Goal: Information Seeking & Learning: Check status

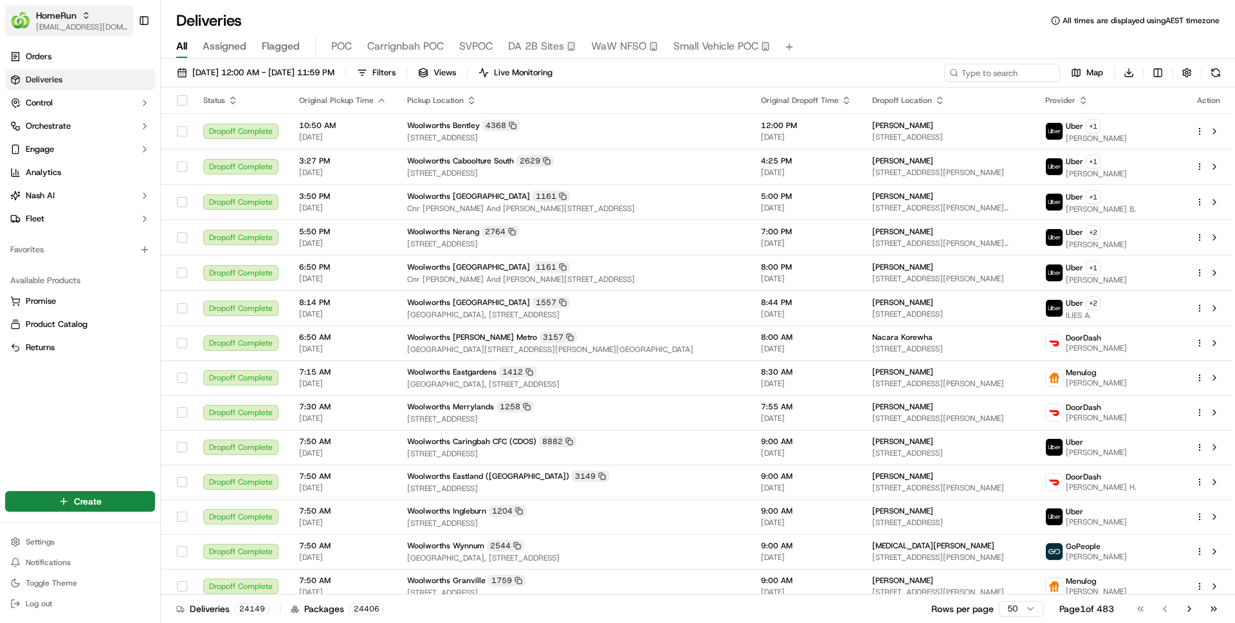
click at [70, 14] on span "HomeRun" at bounding box center [56, 15] width 41 height 13
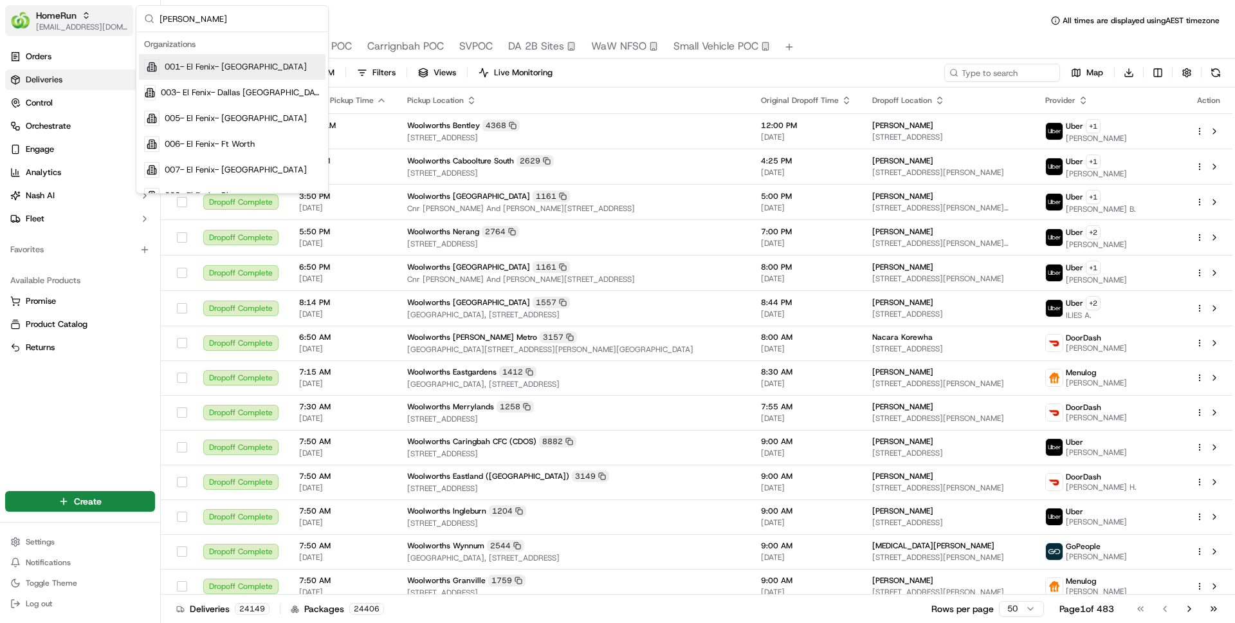
type input "coles"
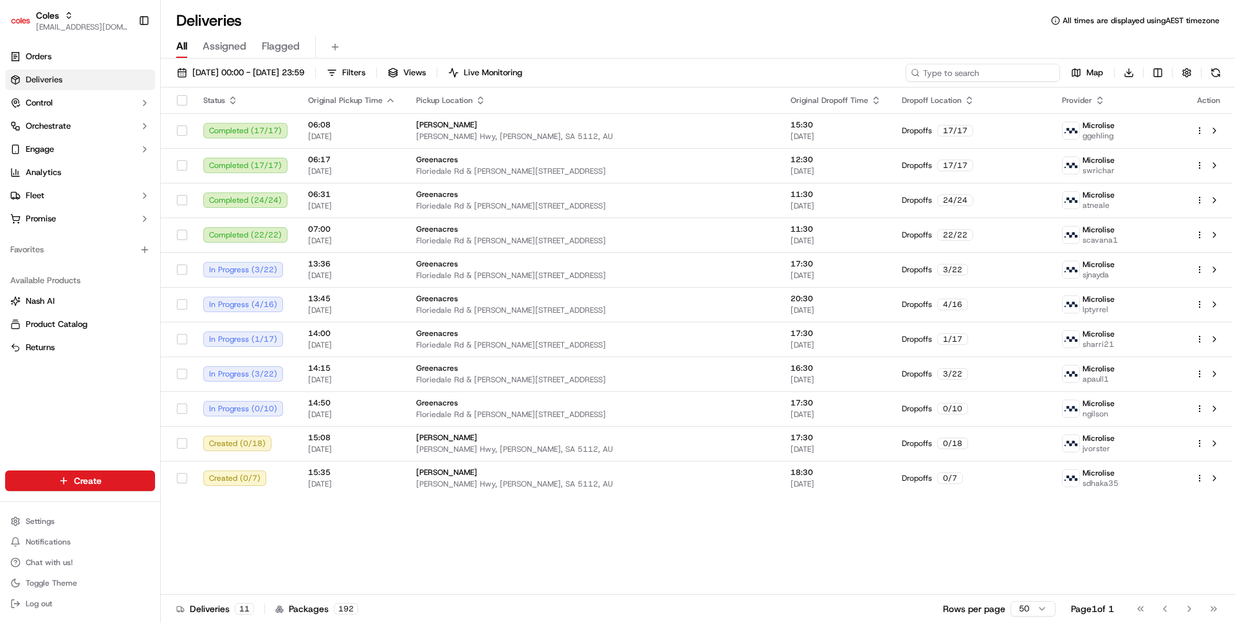
click at [1003, 64] on input at bounding box center [983, 73] width 154 height 18
paste input "232209355"
type input "232209355"
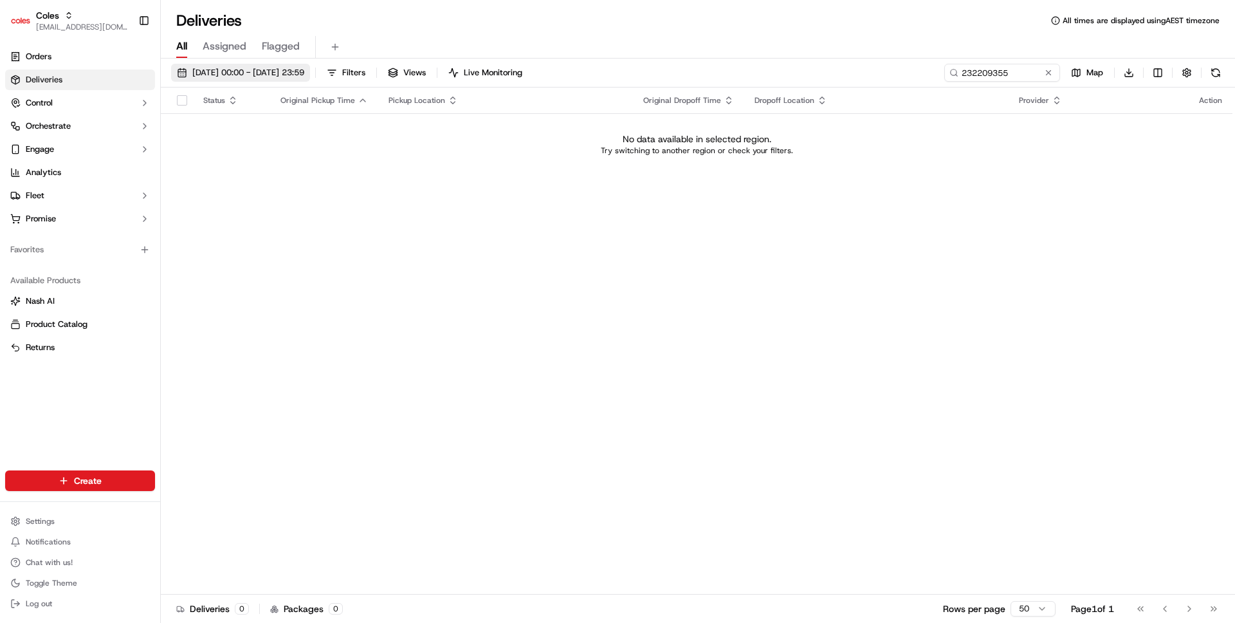
click at [304, 75] on span "23/09/2025 00:00 - 23/09/2025 23:59" at bounding box center [248, 73] width 112 height 12
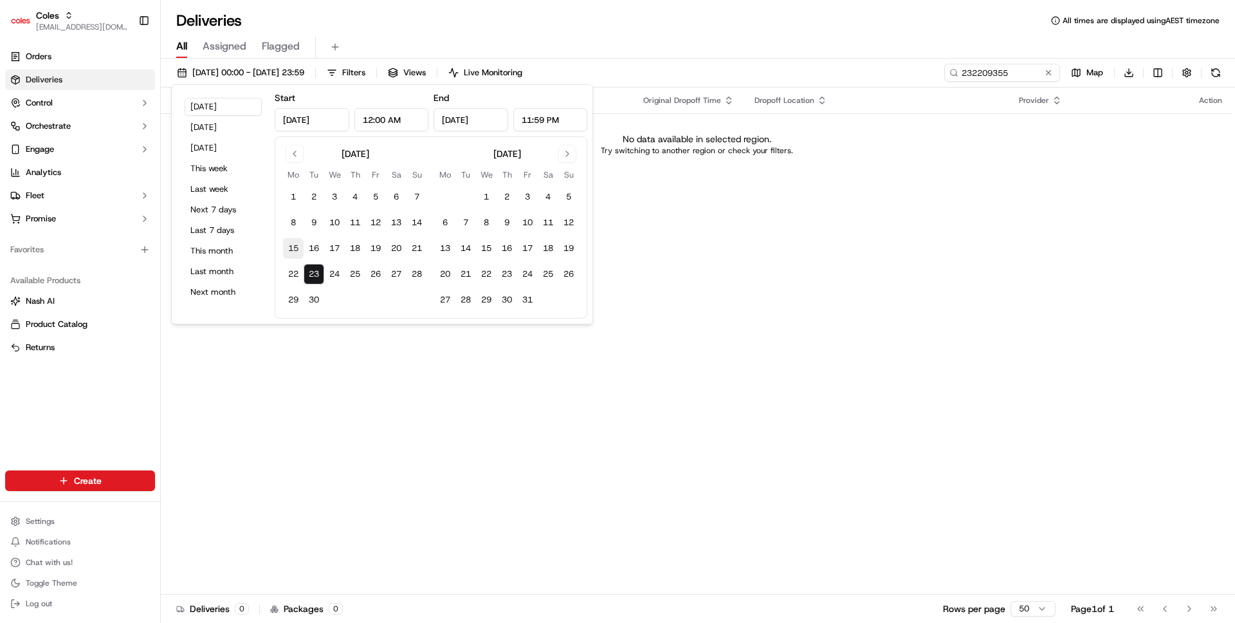
click at [296, 248] on button "15" at bounding box center [293, 248] width 21 height 21
type input "Sep 15, 2025"
click at [317, 268] on button "23" at bounding box center [314, 274] width 21 height 21
type input "Sep 23, 2025"
click at [363, 272] on button "25" at bounding box center [355, 274] width 21 height 21
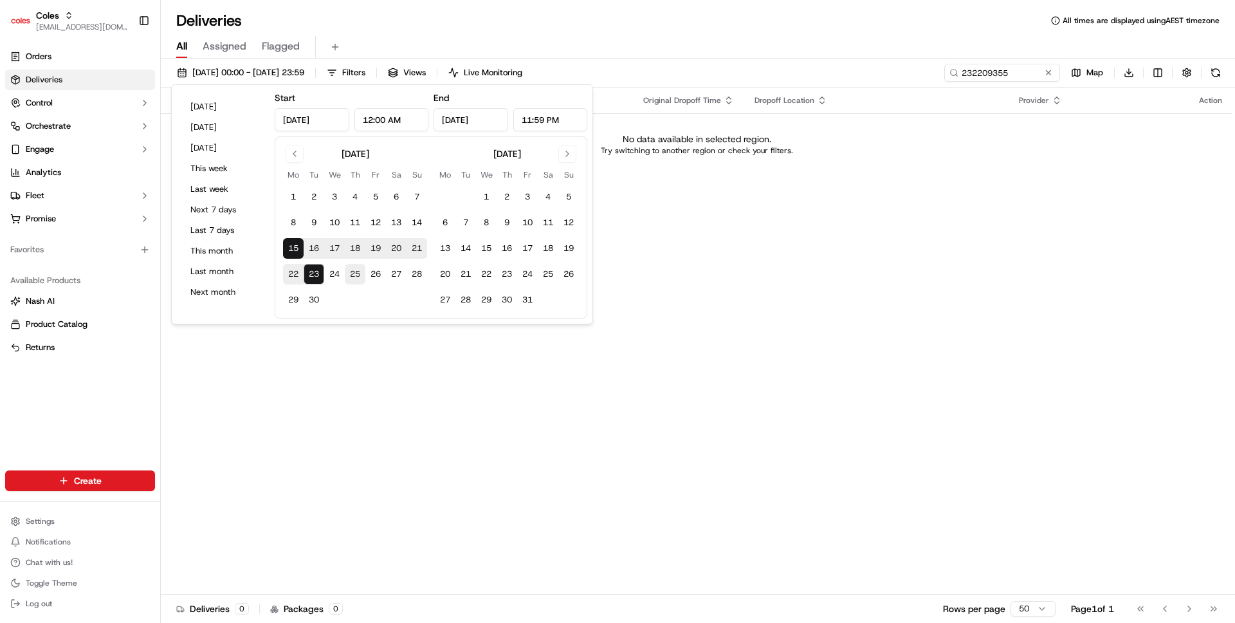
type input "Sep 25, 2025"
click at [296, 245] on button "15" at bounding box center [293, 248] width 21 height 21
type input "Sep 15, 2025"
click at [701, 207] on div "Status Original Pickup Time Pickup Location Original Dropoff Time Dropoff Locat…" at bounding box center [697, 340] width 1072 height 507
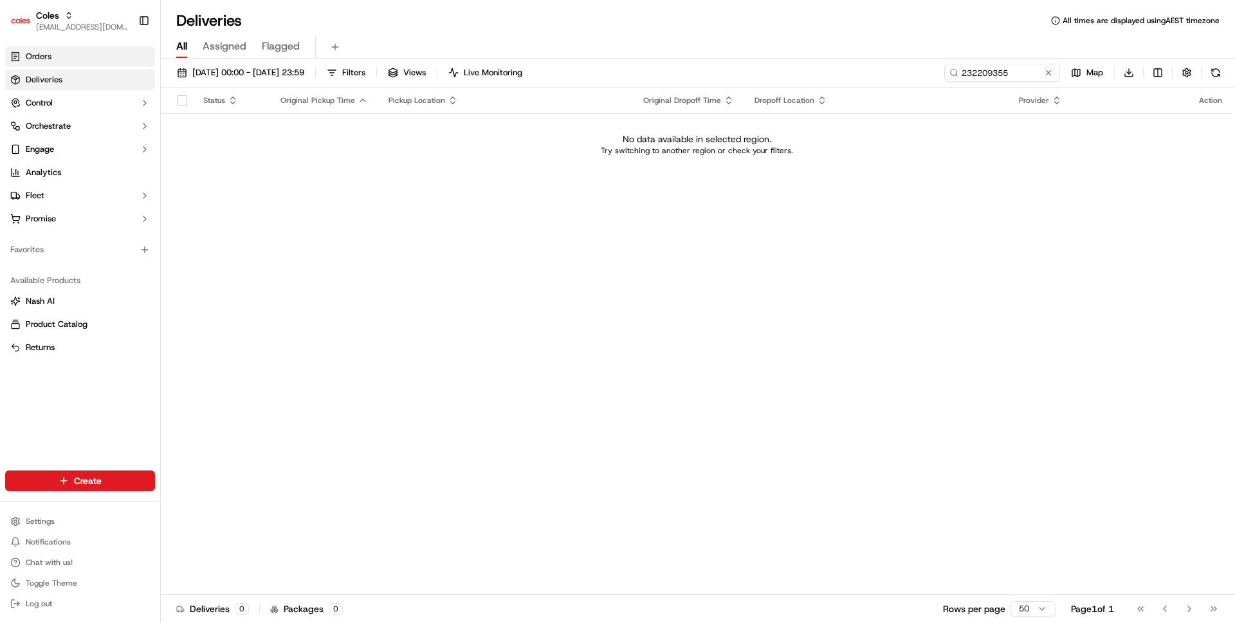
click at [128, 62] on link "Orders" at bounding box center [80, 56] width 150 height 21
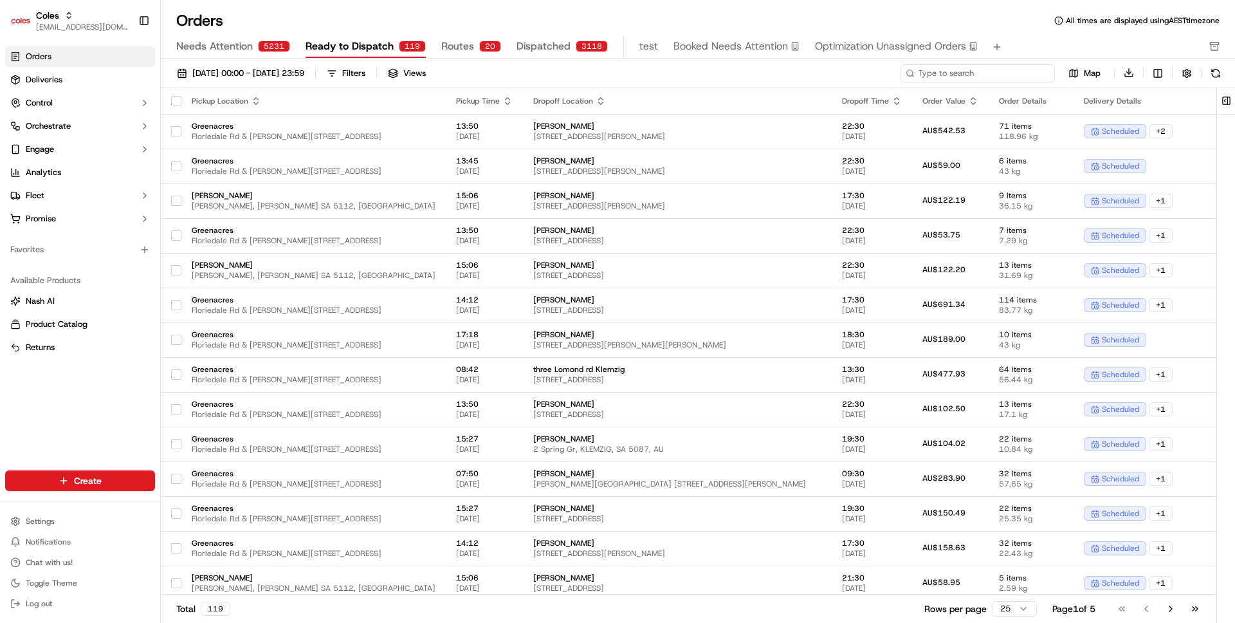
click at [1019, 70] on input at bounding box center [977, 73] width 154 height 18
paste input "232209355"
type input "232209355"
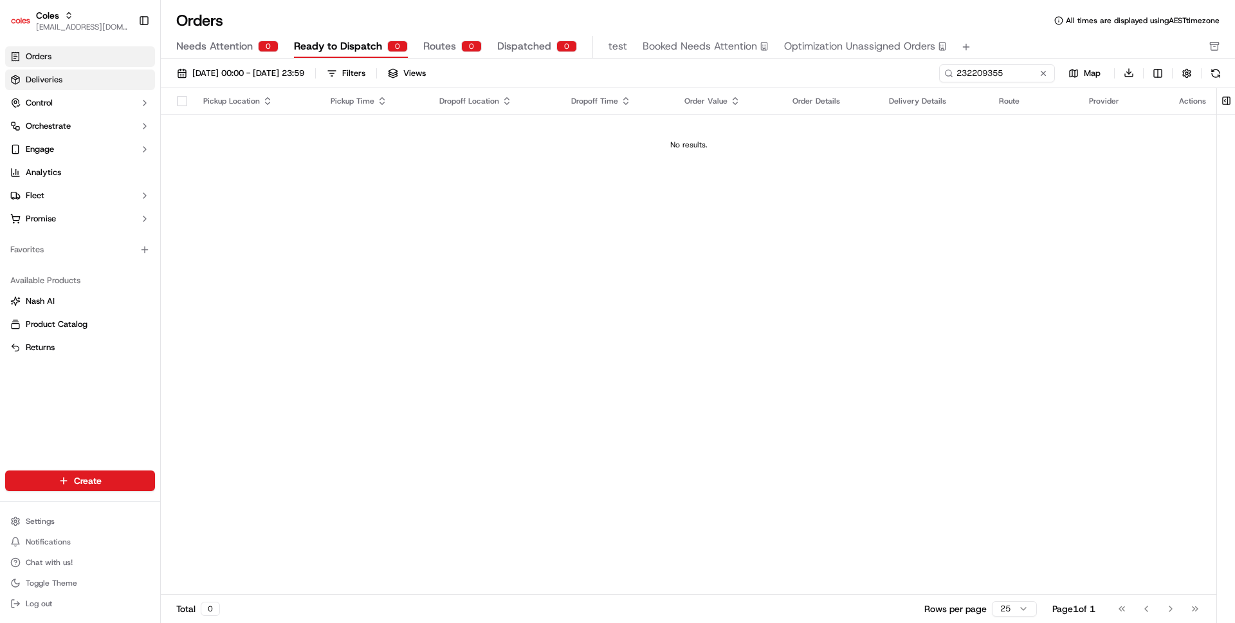
click at [76, 77] on link "Deliveries" at bounding box center [80, 79] width 150 height 21
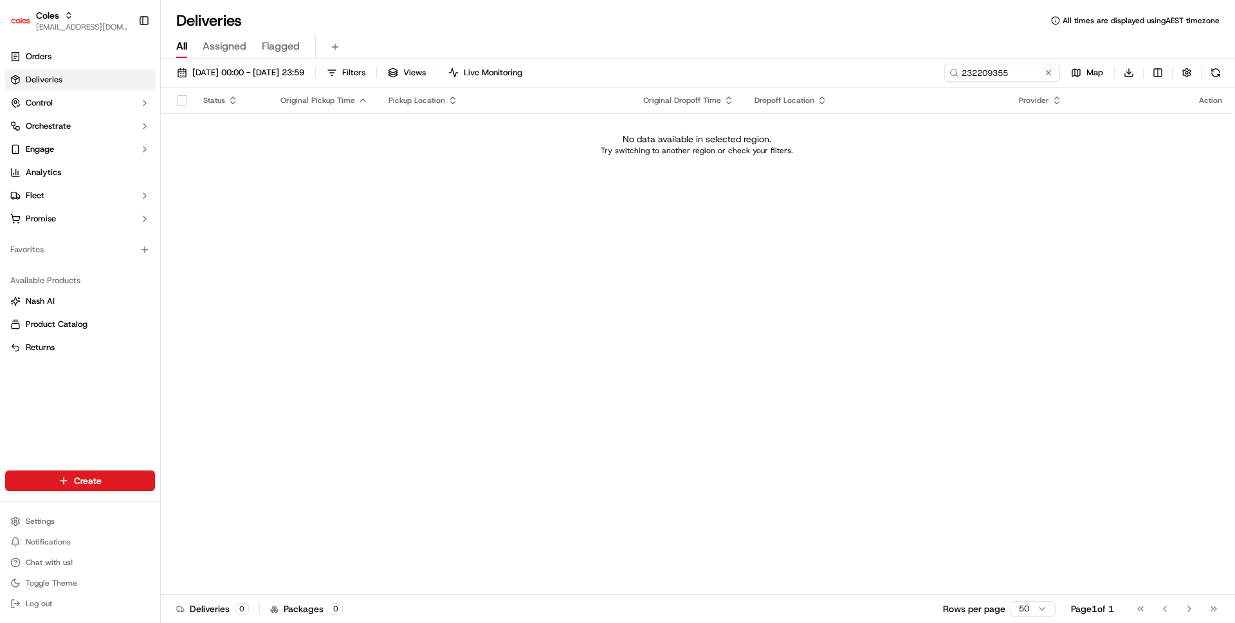
click at [956, 71] on circle at bounding box center [954, 72] width 6 height 6
click at [989, 71] on input "232209355" at bounding box center [983, 73] width 154 height 18
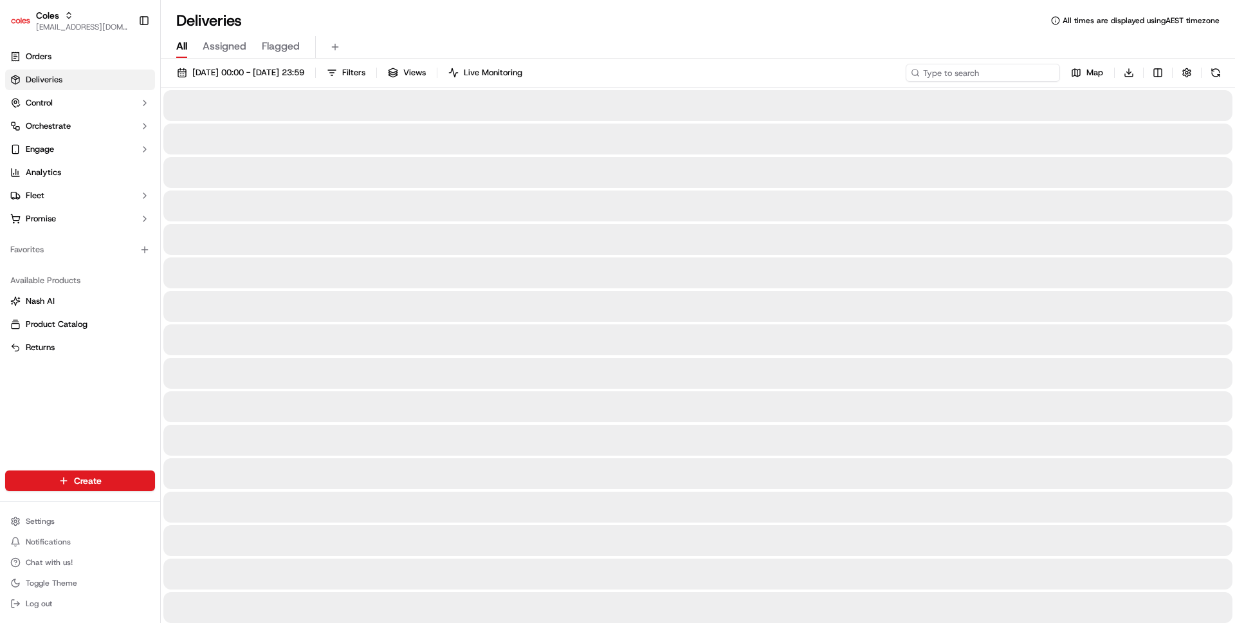
click at [1004, 77] on input at bounding box center [983, 73] width 154 height 18
paste input "job_FRaU8vHgybpLtGA7tMxB5K"
type input "job_FRaU8vHgybpLtGA7tMxB5K"
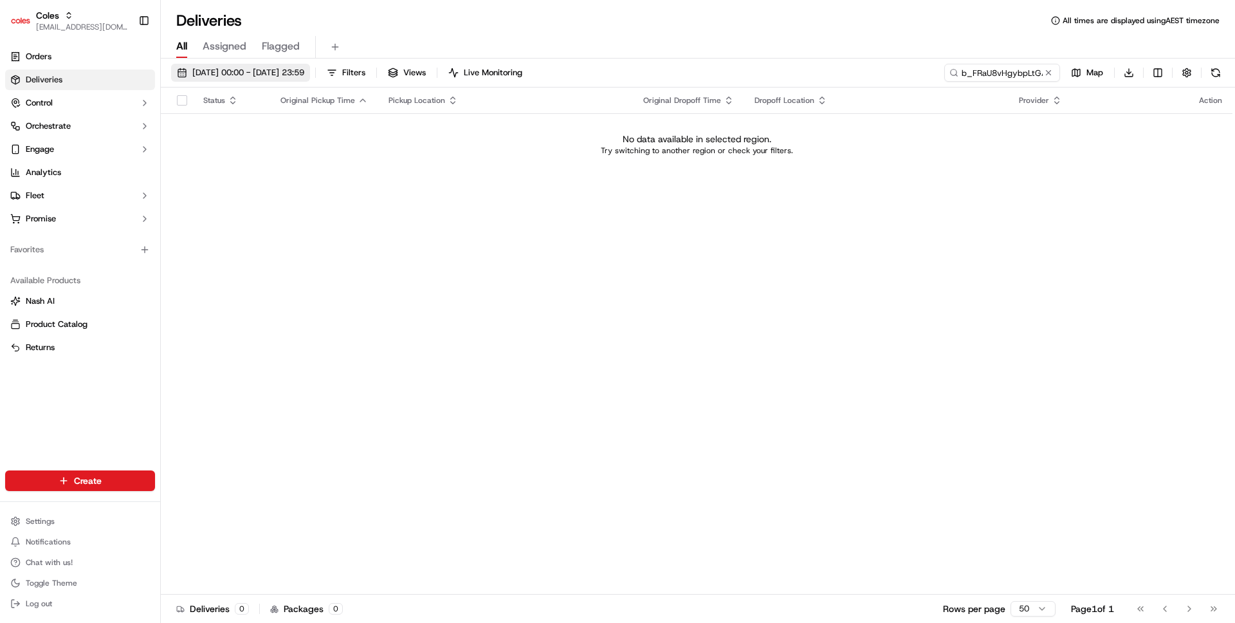
click at [310, 79] on button "15/09/2025 00:00 - 25/09/2025 23:59" at bounding box center [240, 73] width 139 height 18
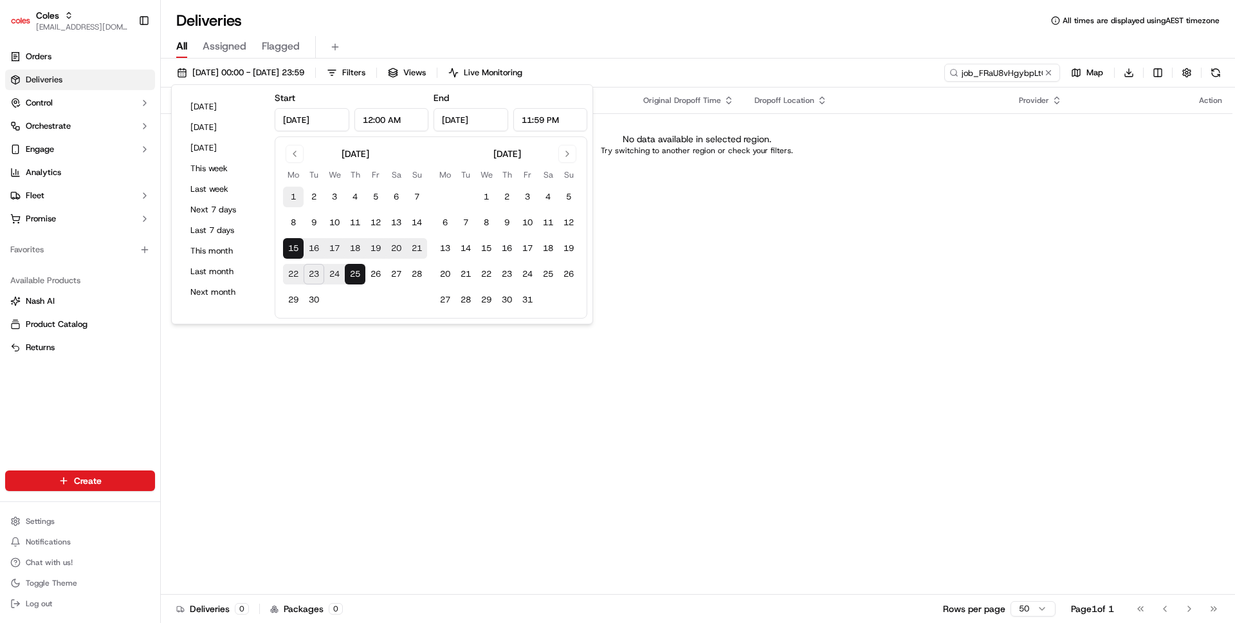
click at [294, 187] on button "1" at bounding box center [293, 197] width 21 height 21
type input "Sep 1, 2025"
click at [567, 226] on button "12" at bounding box center [568, 222] width 21 height 21
type input "Oct 12, 2025"
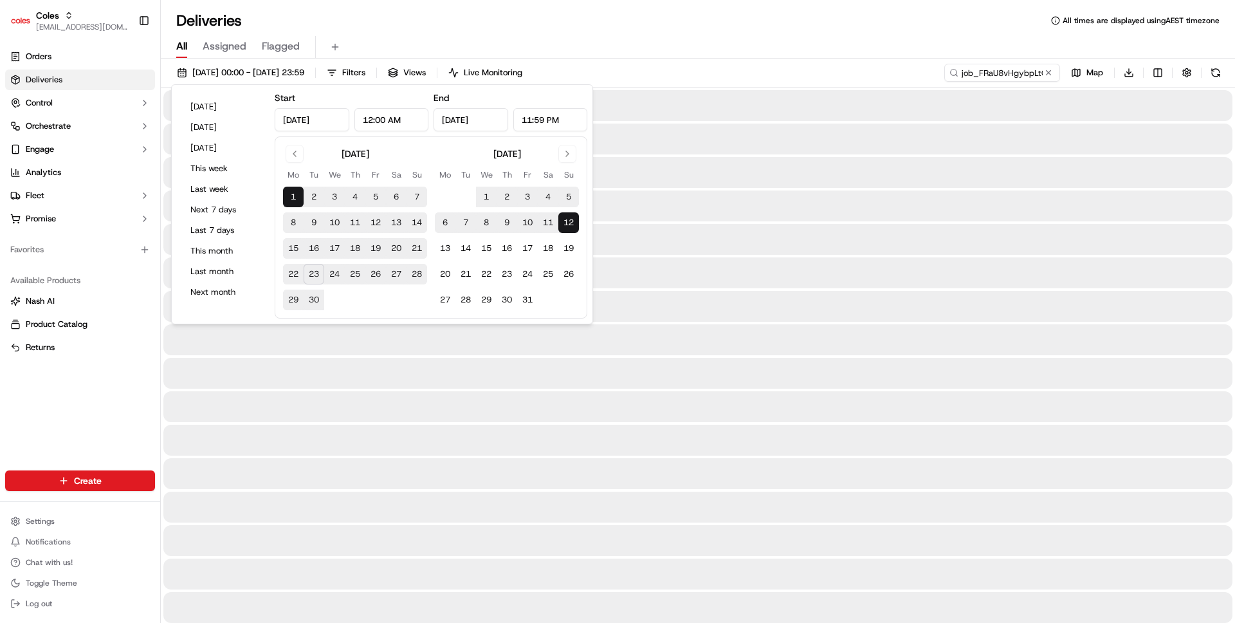
click at [688, 52] on div "All Assigned Flagged" at bounding box center [698, 47] width 1074 height 23
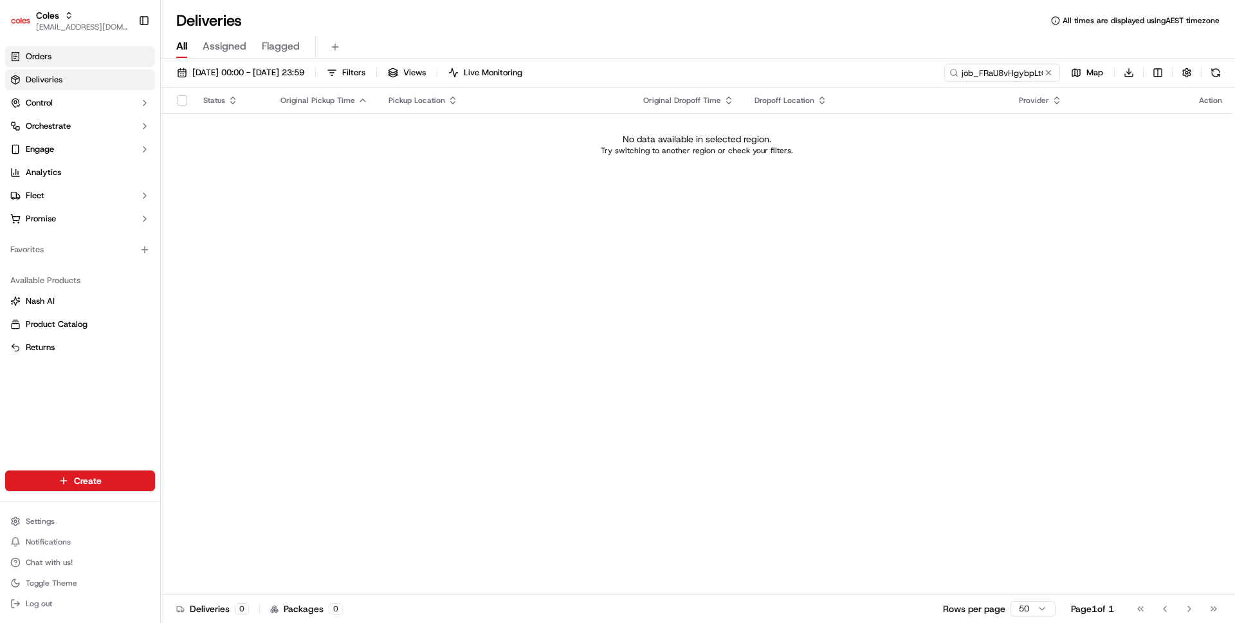
click at [86, 59] on link "Orders" at bounding box center [80, 56] width 150 height 21
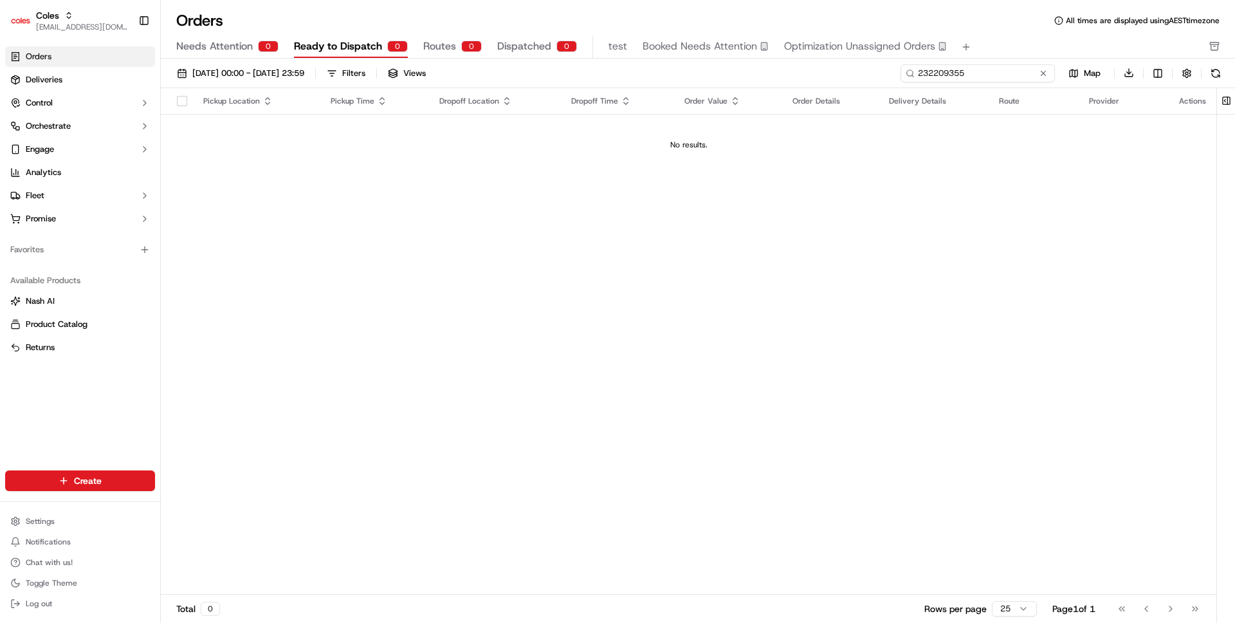
click at [985, 73] on input "232209355" at bounding box center [977, 73] width 154 height 18
paste input "11152"
type input "232211152"
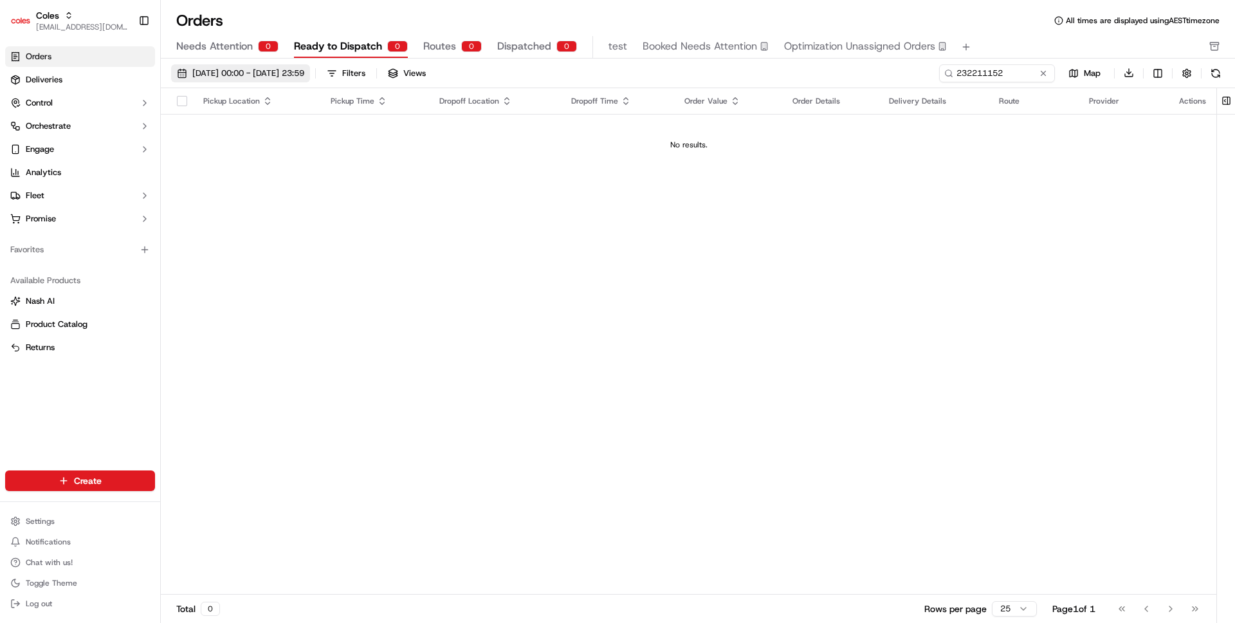
click at [283, 80] on button "01/09/2025 00:00 - 30/09/2025 23:59" at bounding box center [240, 73] width 139 height 18
click at [69, 75] on link "Deliveries" at bounding box center [80, 79] width 150 height 21
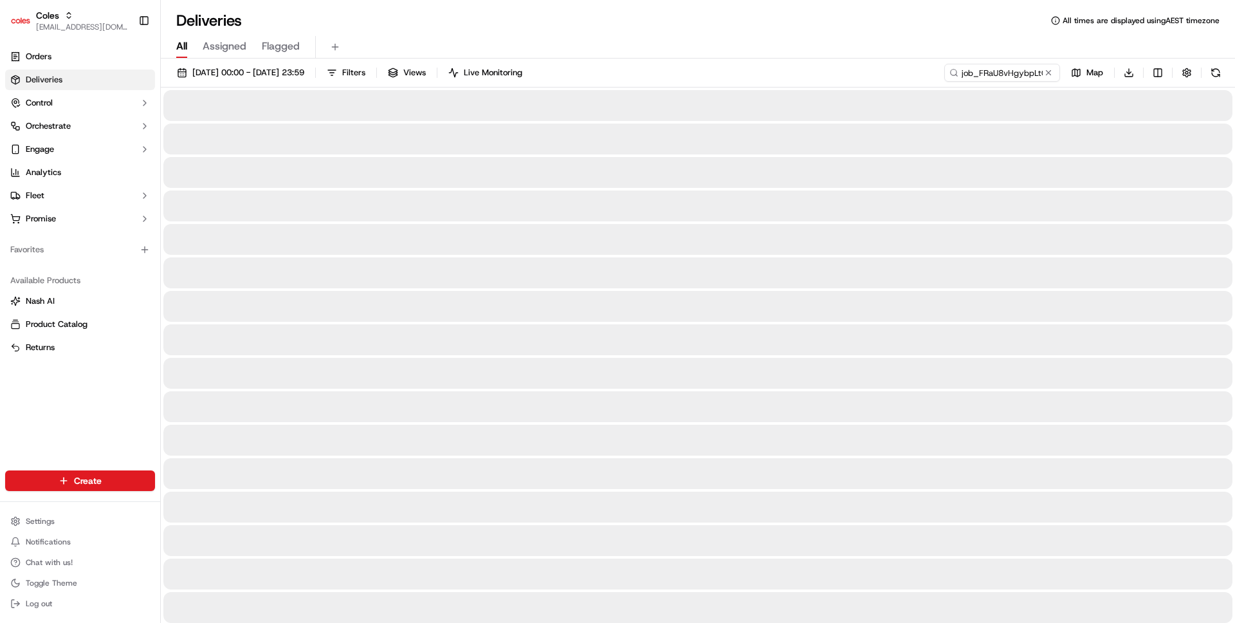
click at [367, 141] on div at bounding box center [697, 138] width 1069 height 31
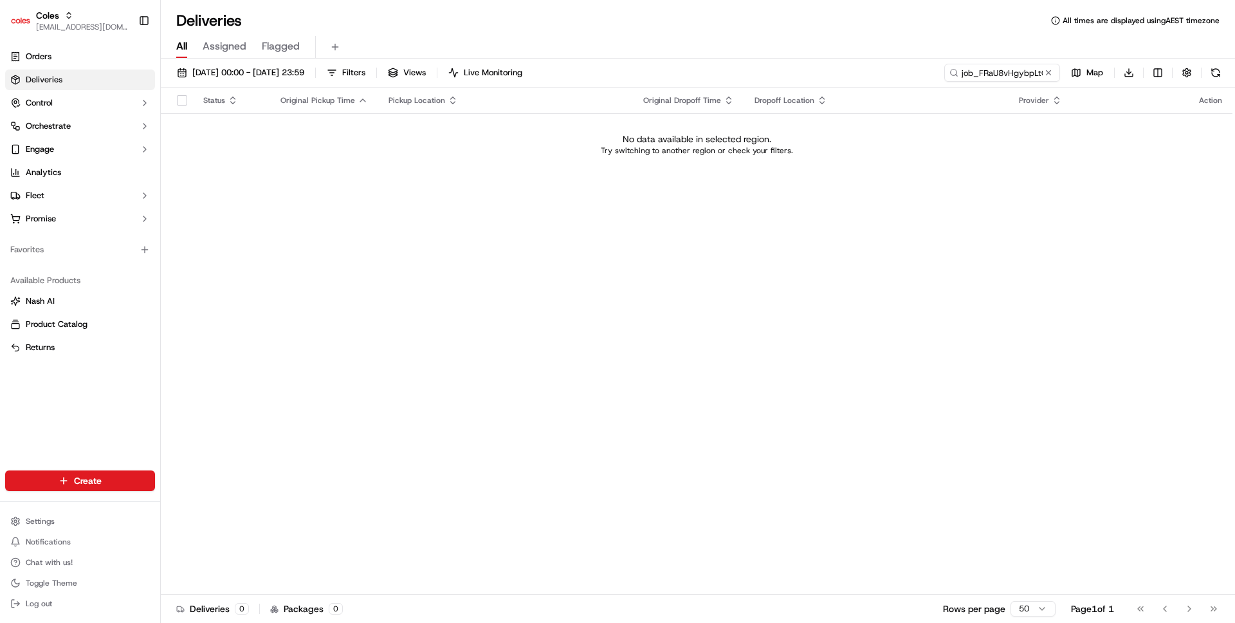
click at [321, 169] on td "No data available in selected region. Try switching to another region or check …" at bounding box center [697, 144] width 1072 height 62
click at [1034, 60] on div "01/09/2025 00:00 - 12/10/2025 23:59 Filters Views Live Monitoring job_FRaU8vHgy…" at bounding box center [698, 342] width 1074 height 567
click at [1052, 70] on button at bounding box center [1048, 72] width 13 height 13
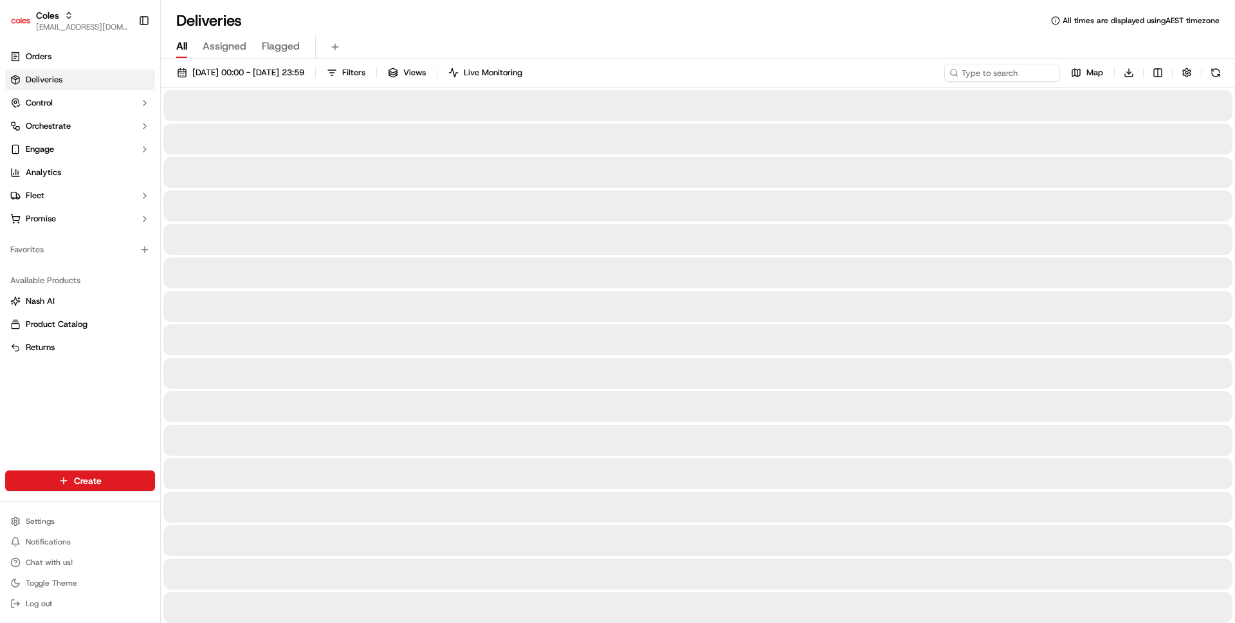
click at [918, 178] on div at bounding box center [697, 172] width 1069 height 31
click at [800, 164] on div at bounding box center [697, 172] width 1069 height 31
click at [254, 304] on div at bounding box center [697, 306] width 1069 height 31
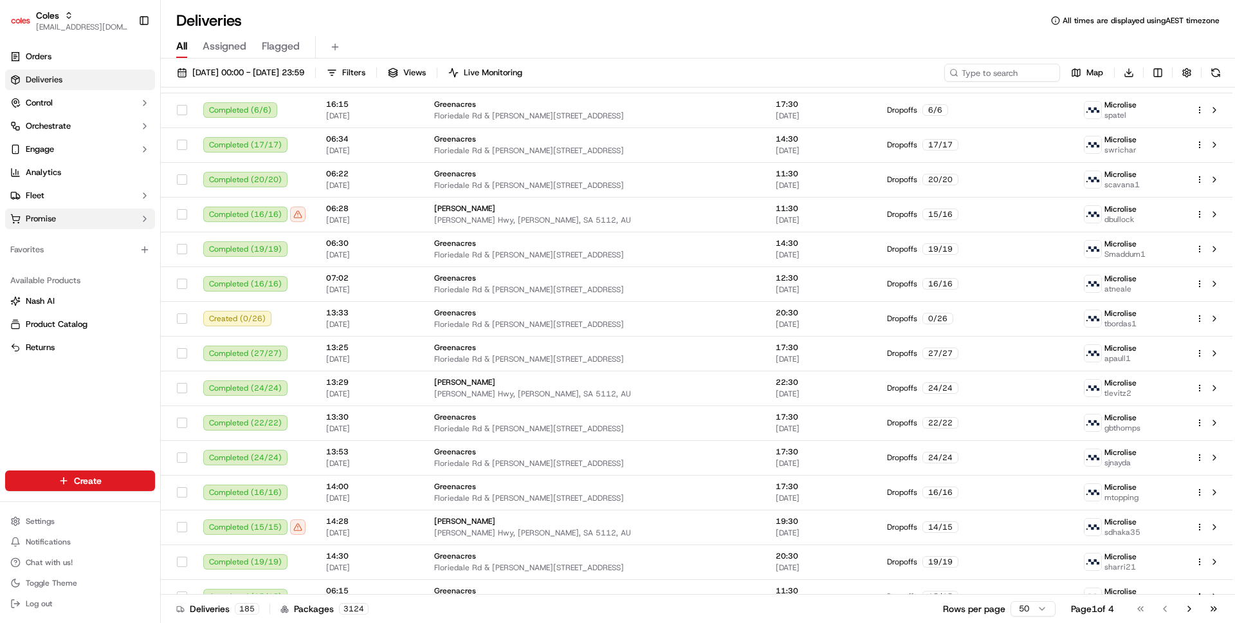
scroll to position [568, 0]
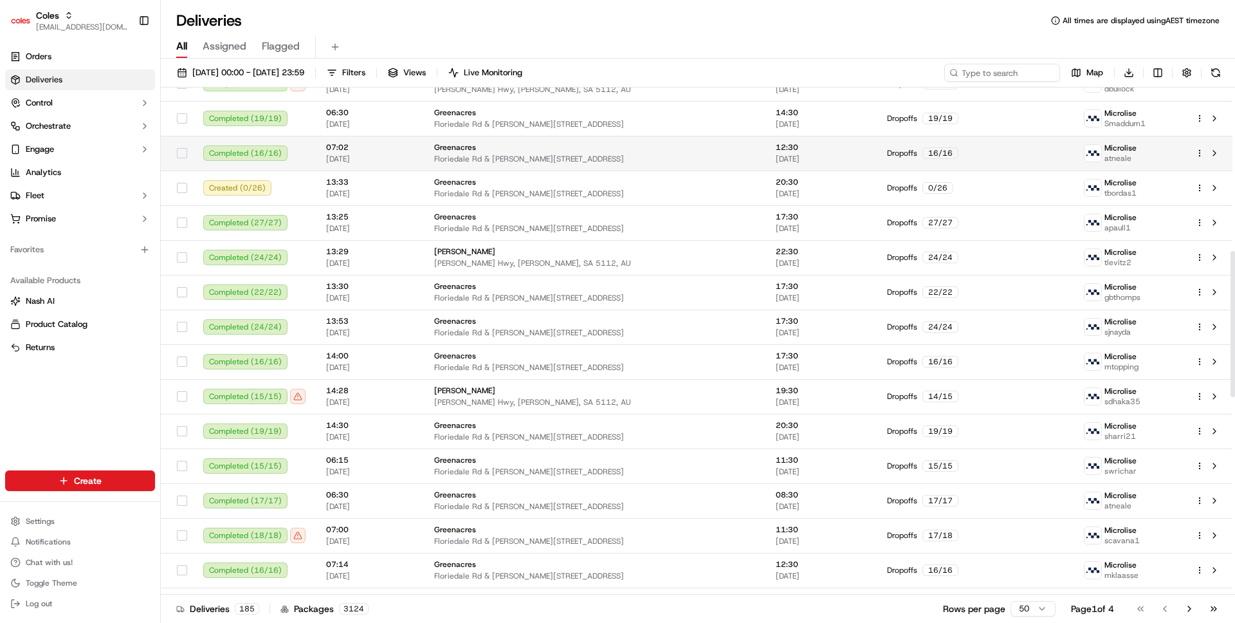
click at [776, 144] on span "12:30" at bounding box center [821, 147] width 91 height 10
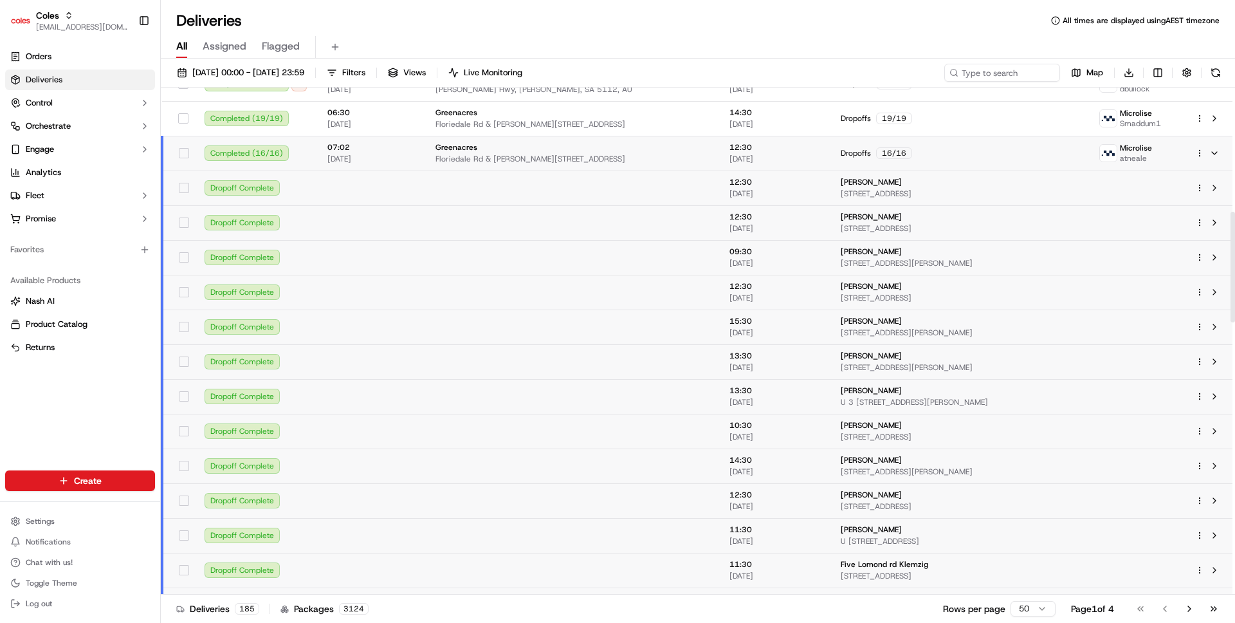
click at [1199, 152] on html "Coles ben@usenash.com Toggle Sidebar Orders Deliveries Control Orchestrate Enga…" at bounding box center [617, 311] width 1235 height 623
click at [1157, 197] on span "Delivery Details" at bounding box center [1143, 193] width 57 height 10
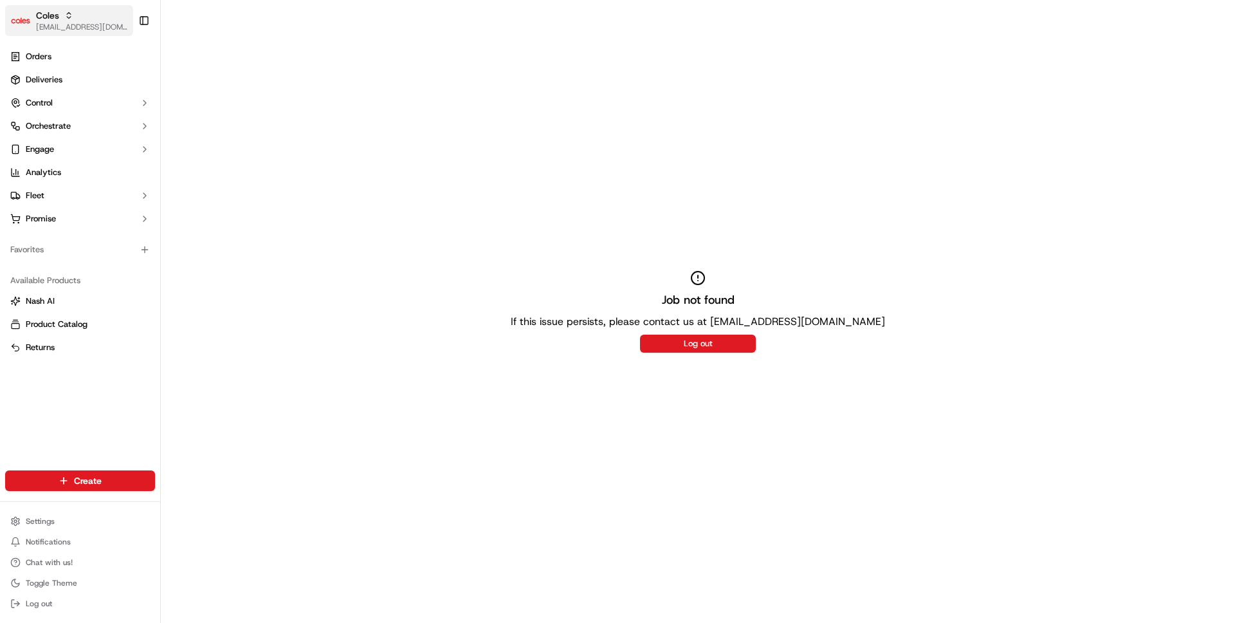
click at [50, 15] on span "Coles" at bounding box center [47, 15] width 23 height 13
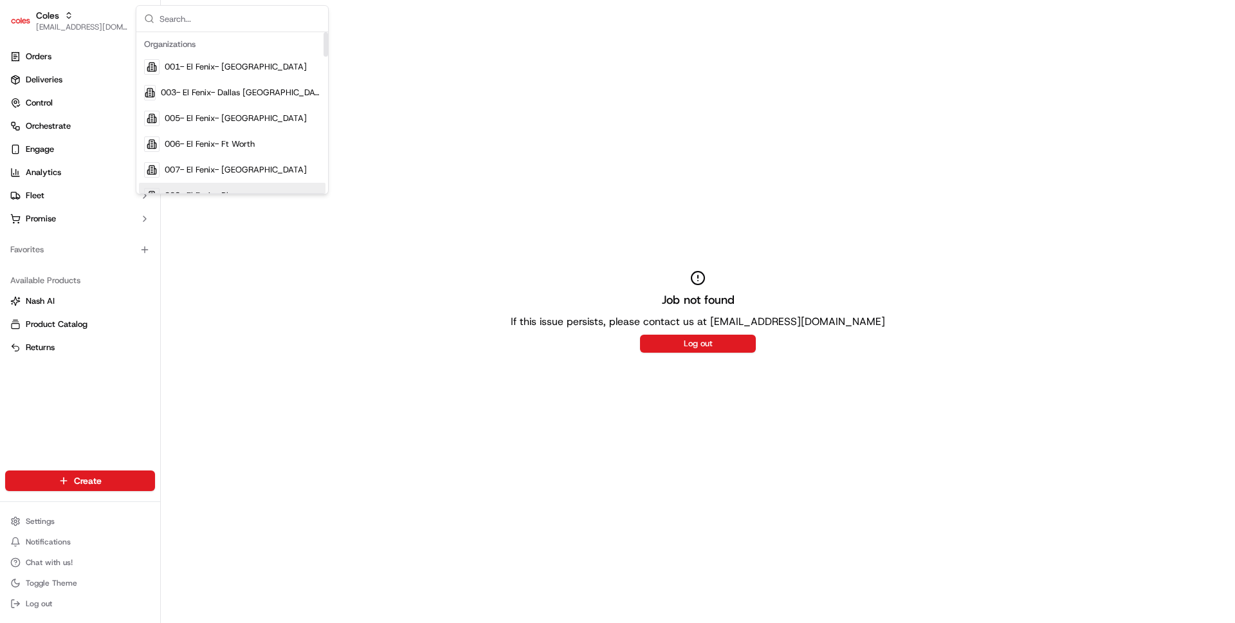
click at [176, 225] on div "Job not found If this issue persists, please contact us at support@usenash.com …" at bounding box center [698, 311] width 1074 height 623
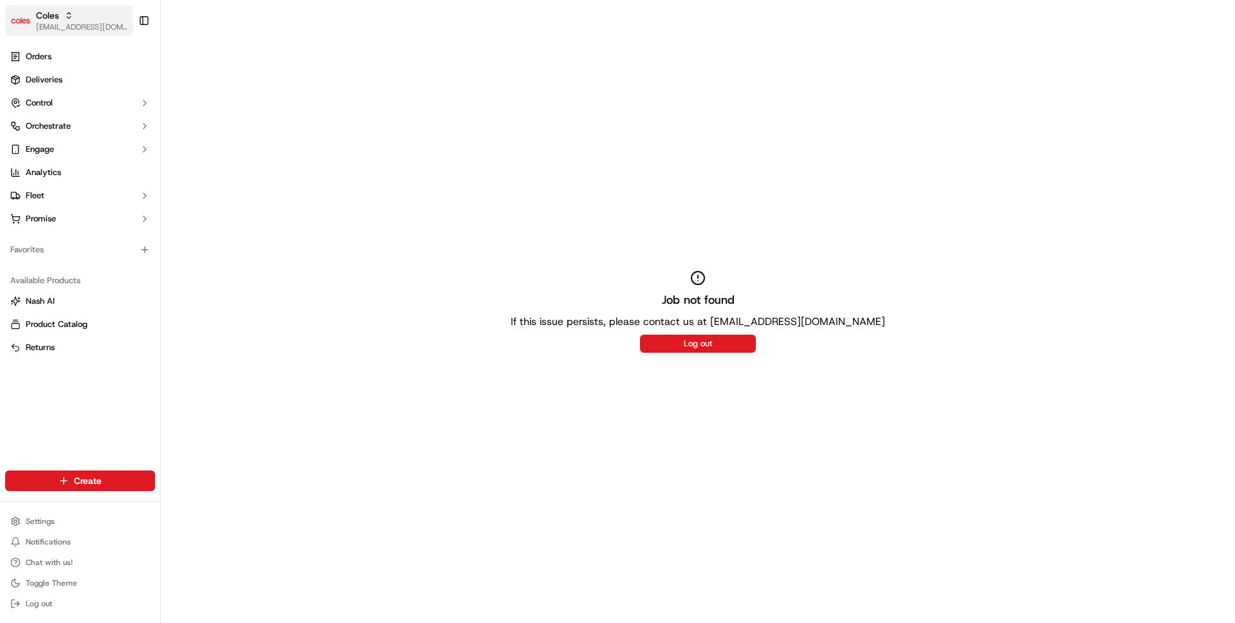
click at [72, 9] on div "Coles" at bounding box center [82, 15] width 92 height 13
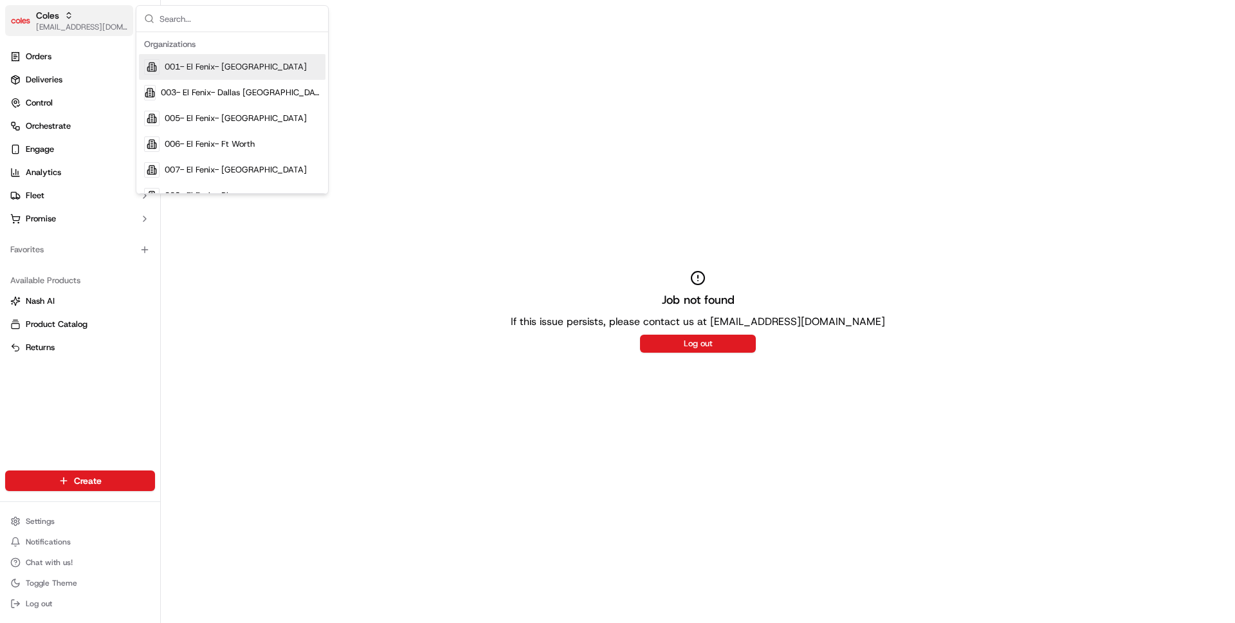
click at [72, 9] on div "Coles" at bounding box center [82, 15] width 92 height 13
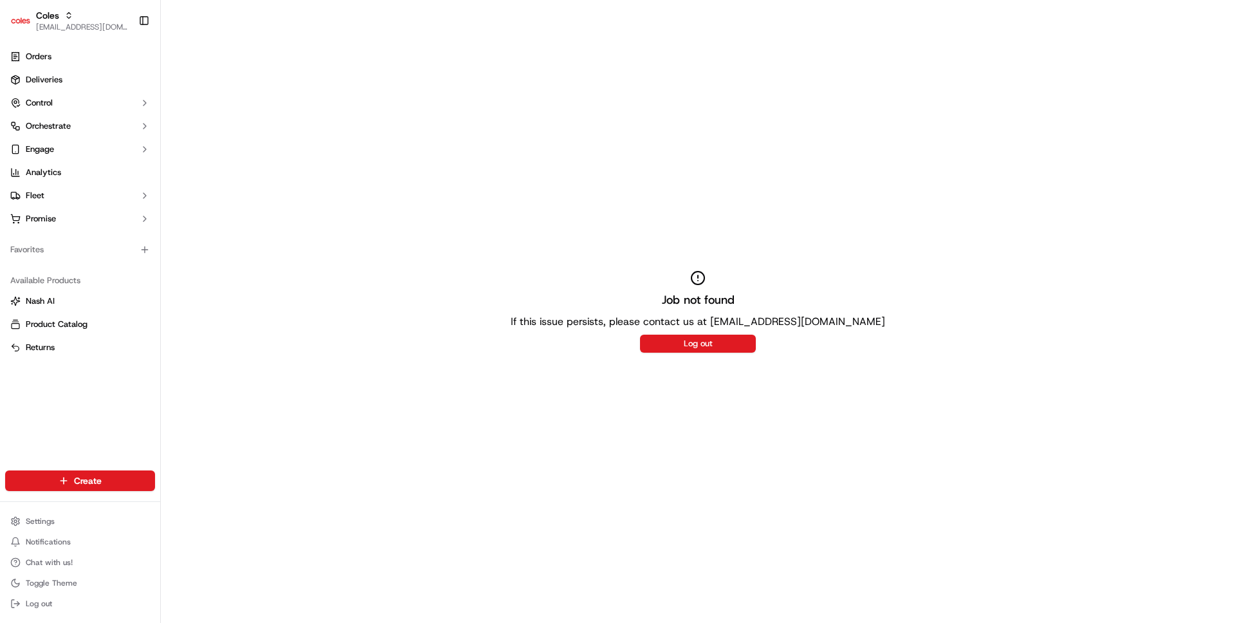
click at [289, 163] on div "Job not found If this issue persists, please contact us at support@usenash.com …" at bounding box center [698, 311] width 1074 height 623
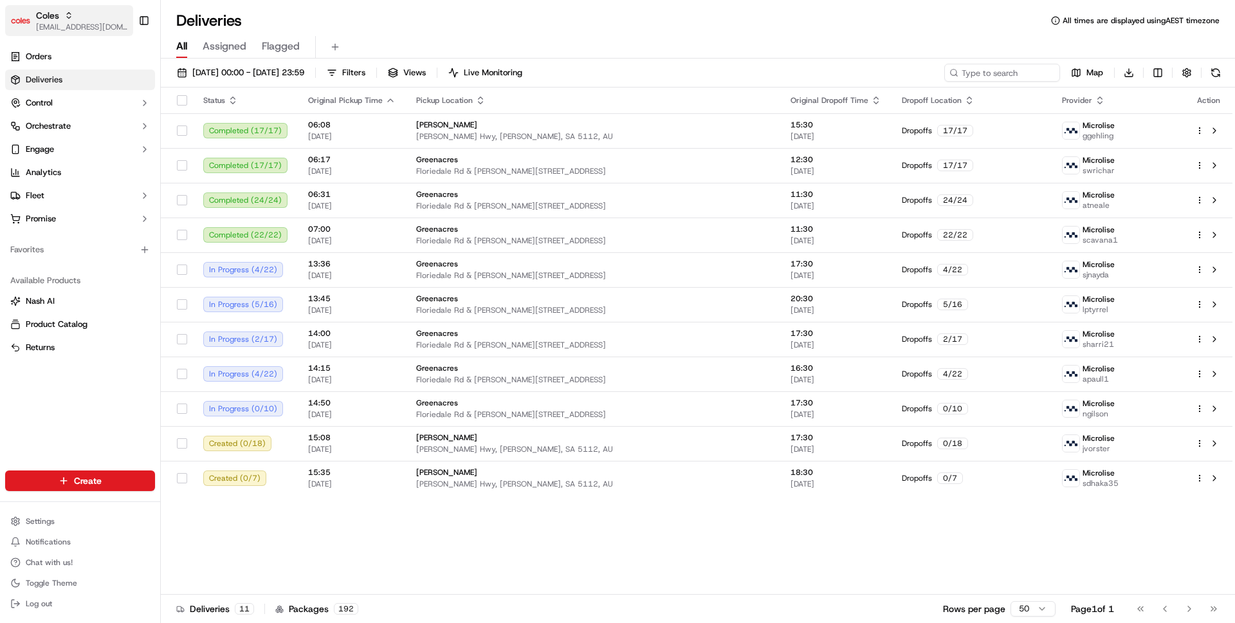
click at [68, 14] on icon "button" at bounding box center [68, 15] width 9 height 9
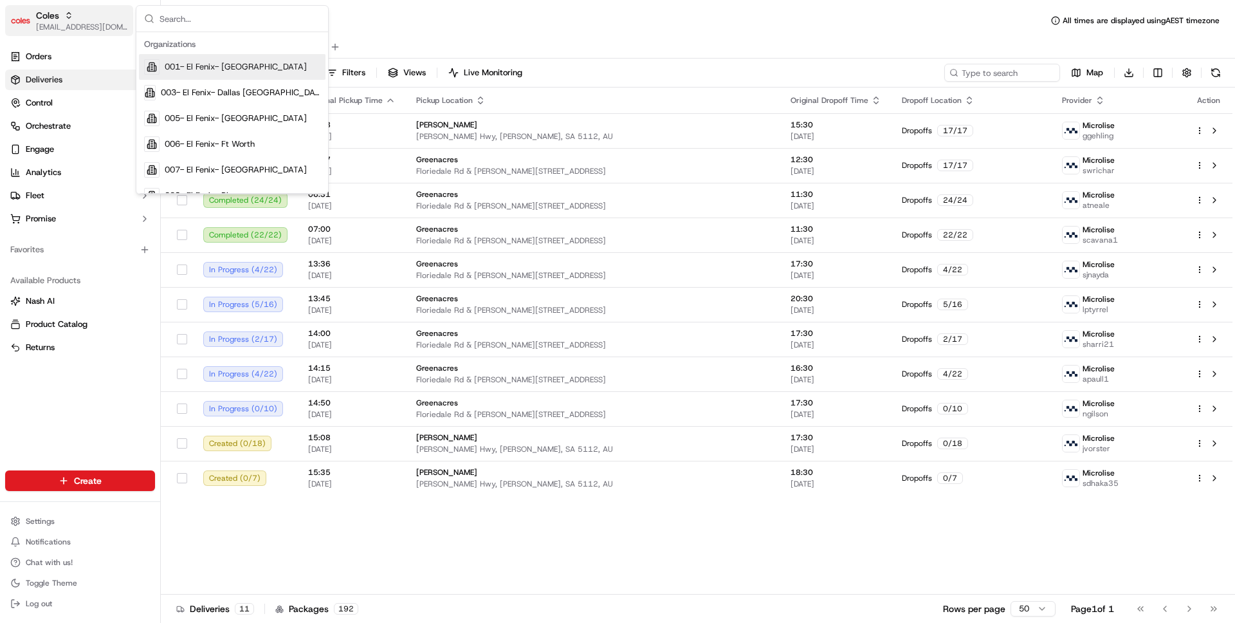
type input "j"
type input "homerun"
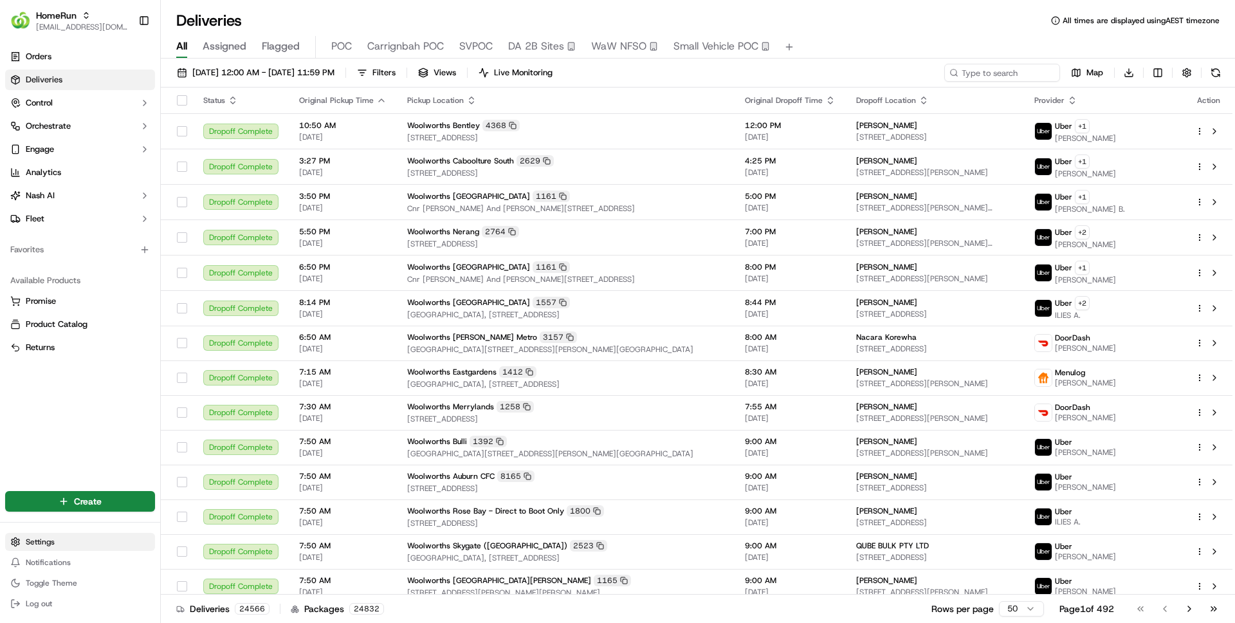
click at [50, 538] on html "HomeRun ben@usenash.com Toggle Sidebar Orders Deliveries Control Orchestrate En…" at bounding box center [617, 311] width 1235 height 623
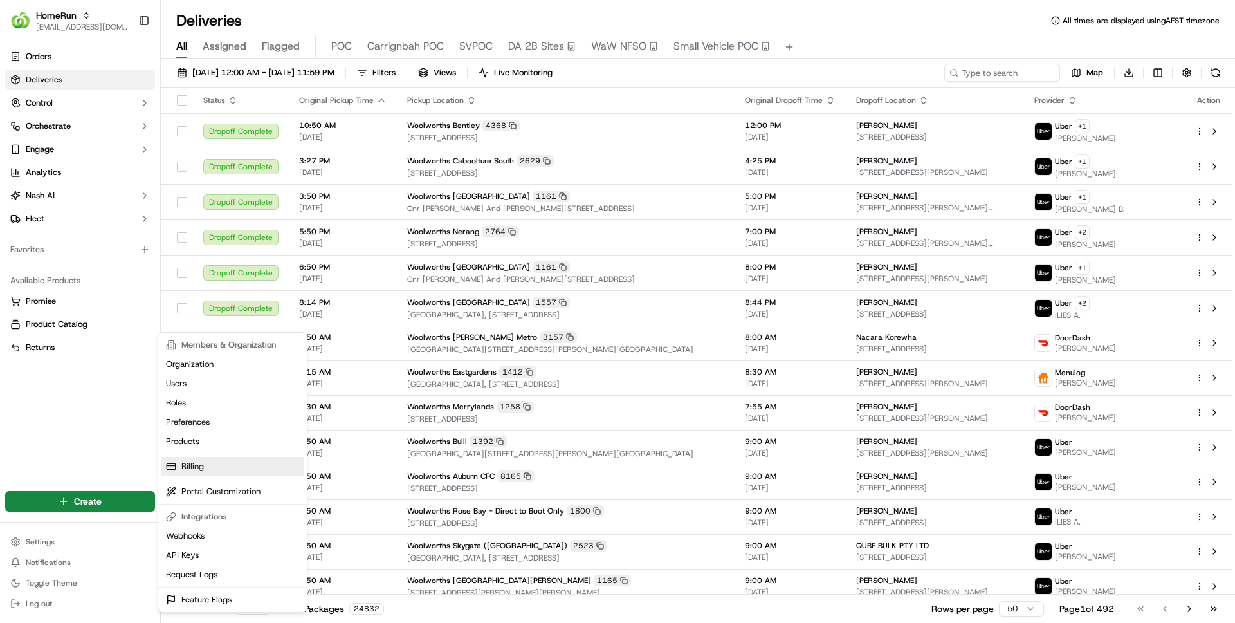
click at [197, 467] on link "Billing" at bounding box center [232, 466] width 143 height 19
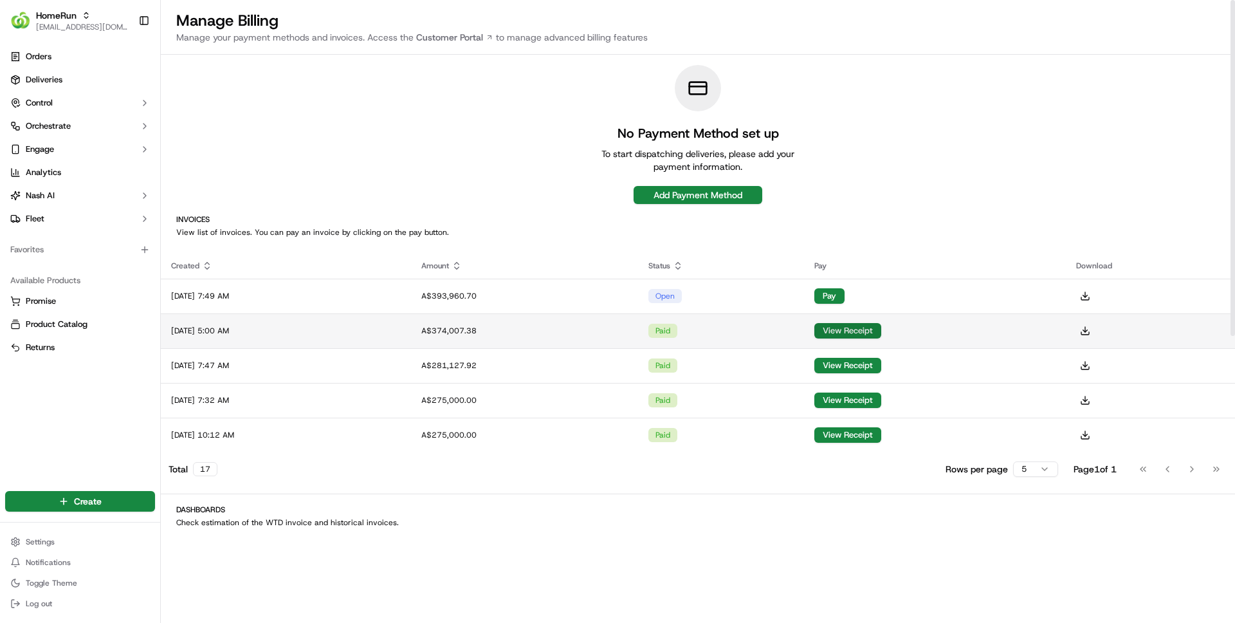
click at [881, 337] on button "View Receipt" at bounding box center [847, 330] width 67 height 15
click at [462, 35] on link "Customer Portal" at bounding box center [455, 37] width 82 height 13
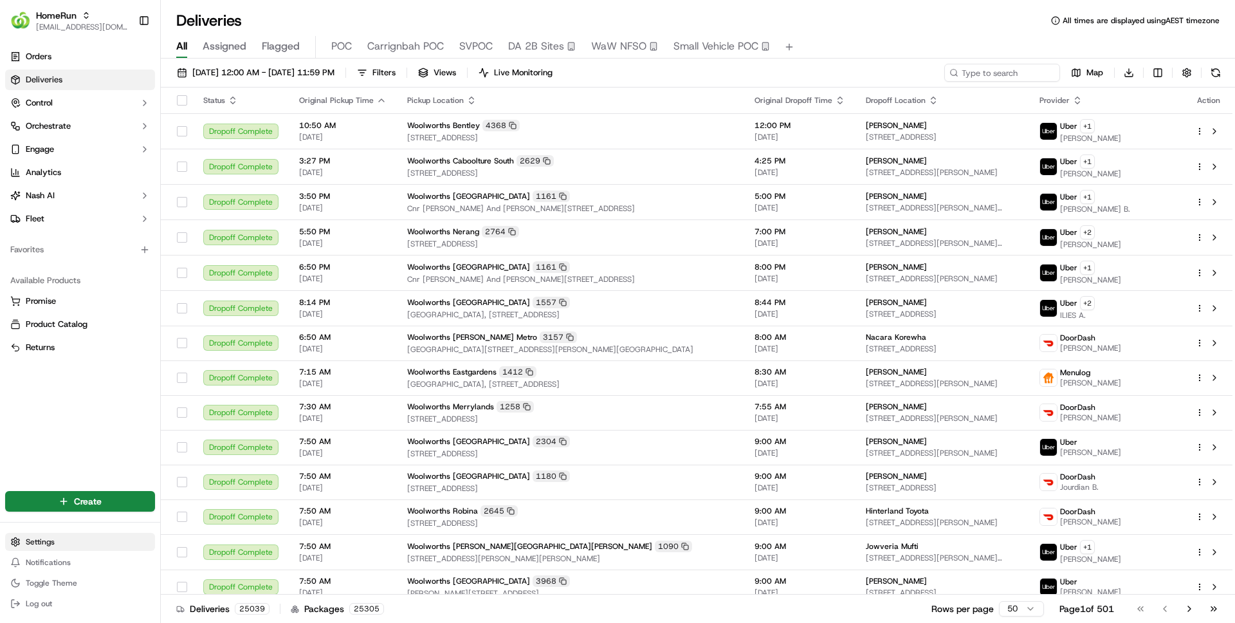
click at [86, 540] on html "HomeRun [EMAIL_ADDRESS][DOMAIN_NAME] Toggle Sidebar Orders Deliveries Control O…" at bounding box center [617, 311] width 1235 height 623
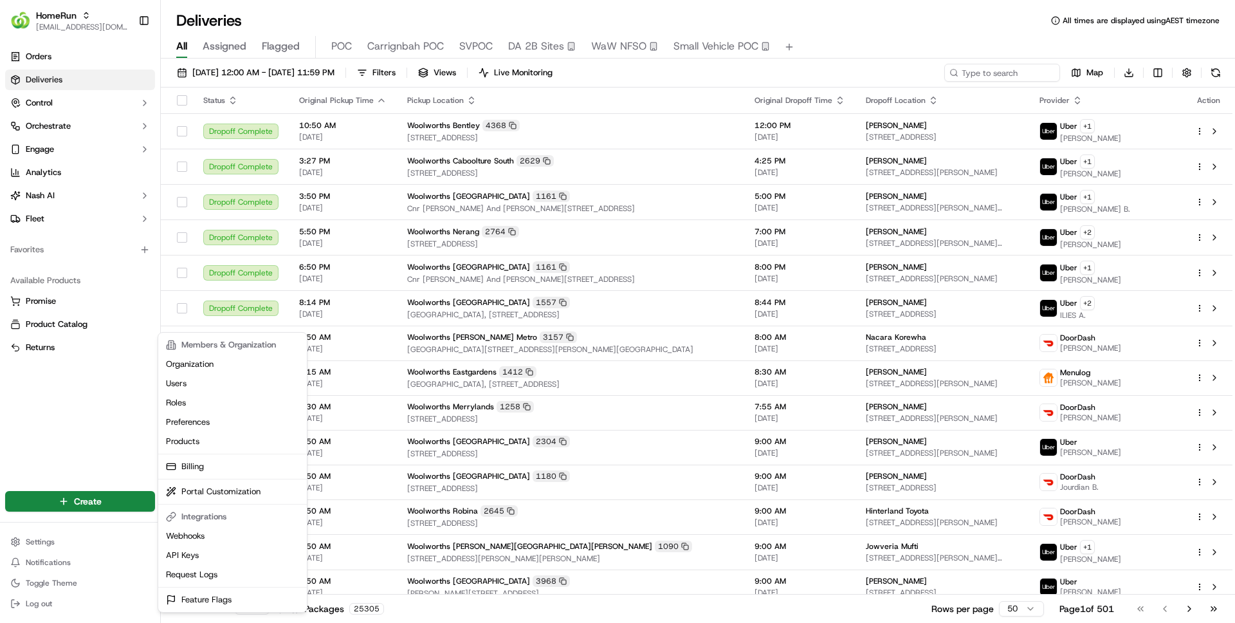
click at [66, 544] on html "HomeRun [EMAIL_ADDRESS][DOMAIN_NAME] Toggle Sidebar Orders Deliveries Control O…" at bounding box center [617, 311] width 1235 height 623
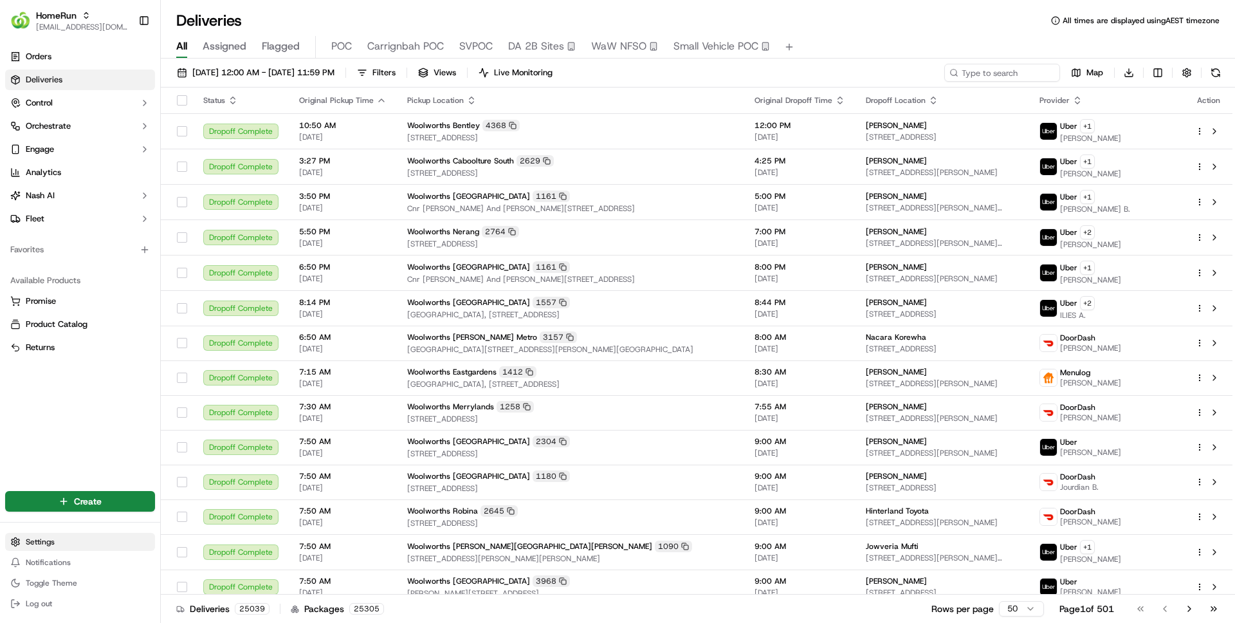
click at [59, 543] on html "HomeRun [EMAIL_ADDRESS][DOMAIN_NAME] Toggle Sidebar Orders Deliveries Control O…" at bounding box center [617, 311] width 1235 height 623
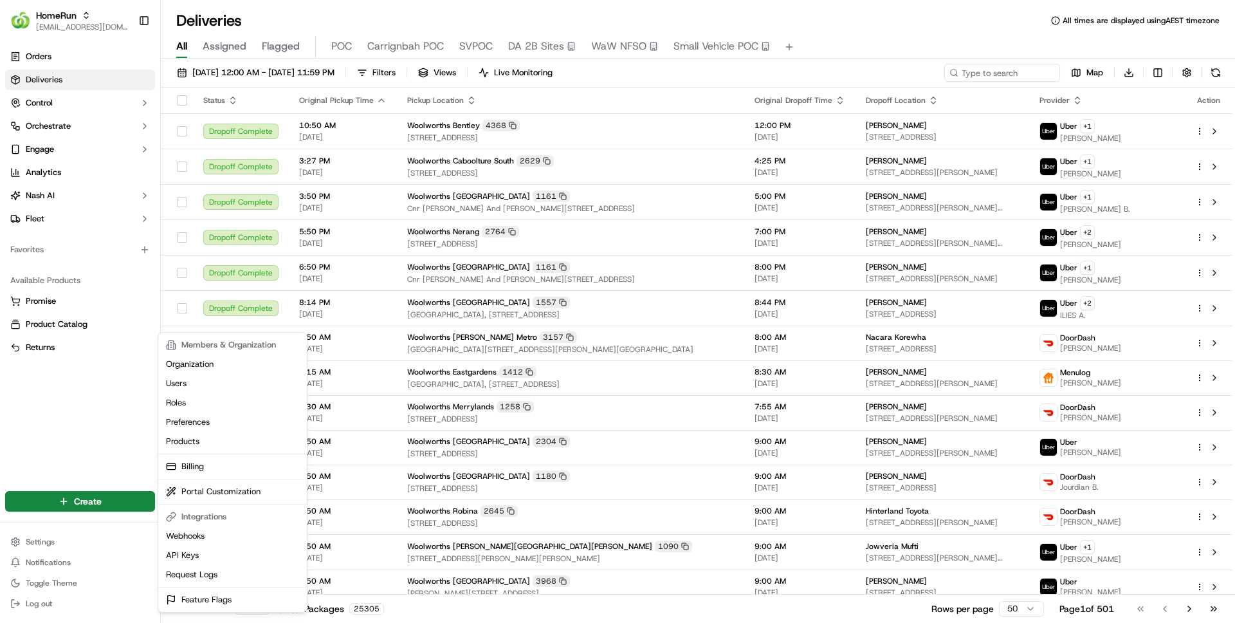
click at [64, 214] on html "HomeRun [EMAIL_ADDRESS][DOMAIN_NAME] Toggle Sidebar Orders Deliveries Control O…" at bounding box center [617, 311] width 1235 height 623
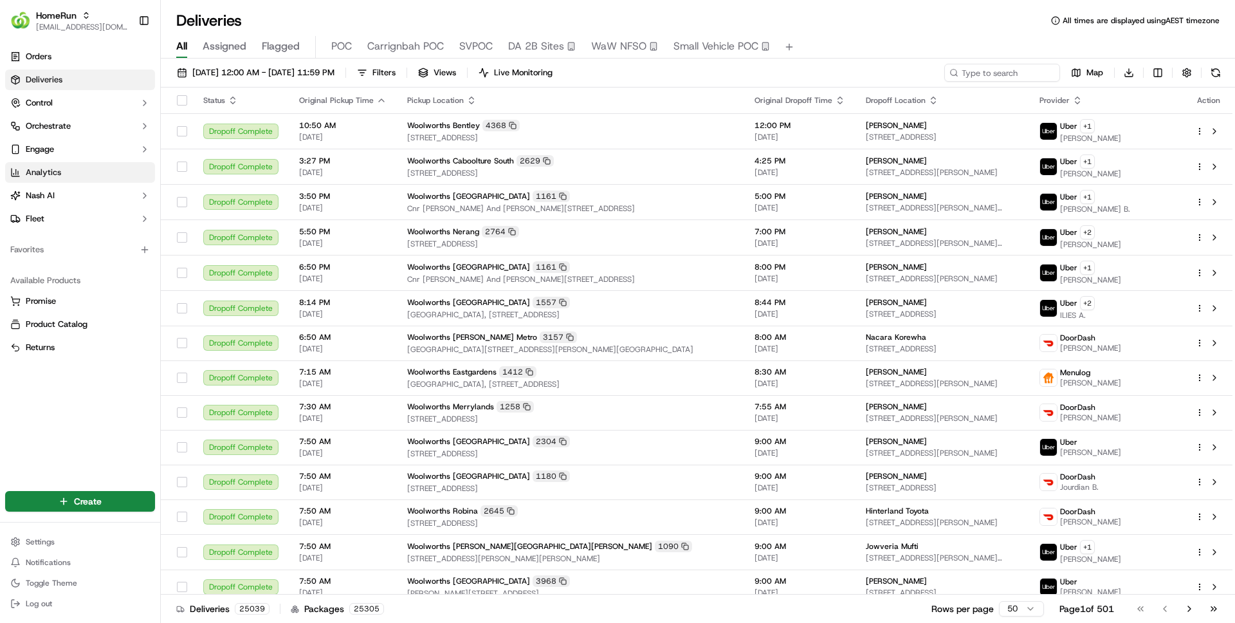
click at [102, 174] on link "Analytics" at bounding box center [80, 172] width 150 height 21
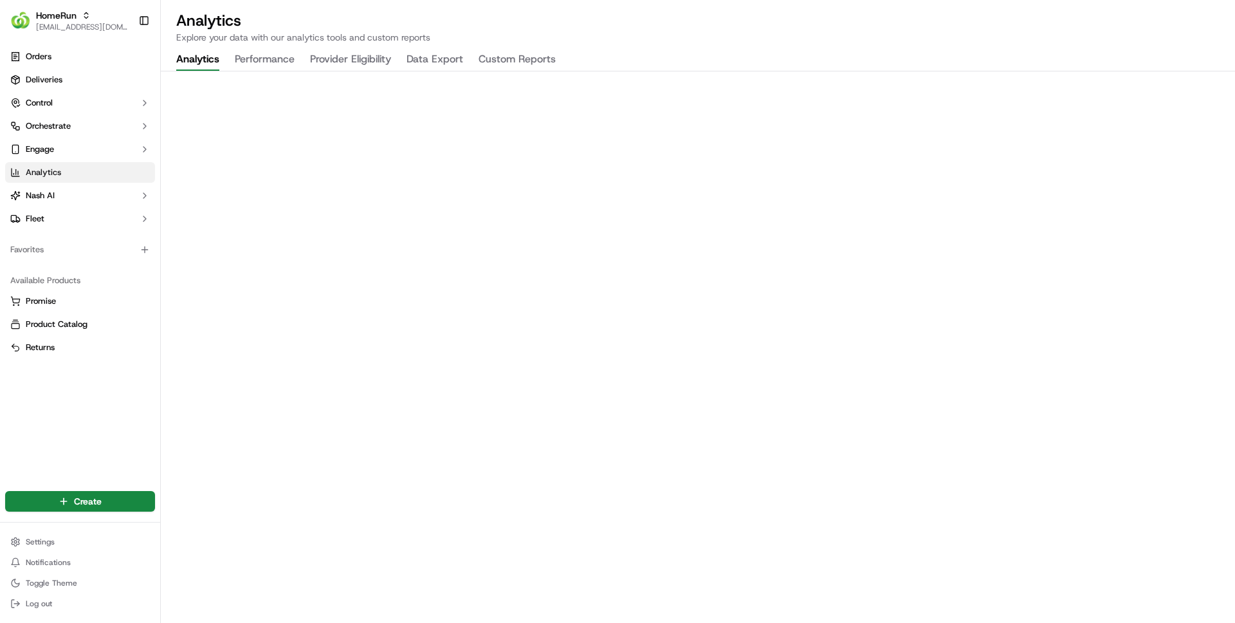
click at [448, 64] on button "Data Export" at bounding box center [434, 60] width 57 height 22
click at [208, 56] on button "Analytics" at bounding box center [197, 60] width 43 height 22
click at [259, 54] on button "Performance" at bounding box center [265, 60] width 60 height 22
click at [510, 54] on button "Custom Reports" at bounding box center [517, 60] width 77 height 22
